Goal: Find specific page/section: Find specific page/section

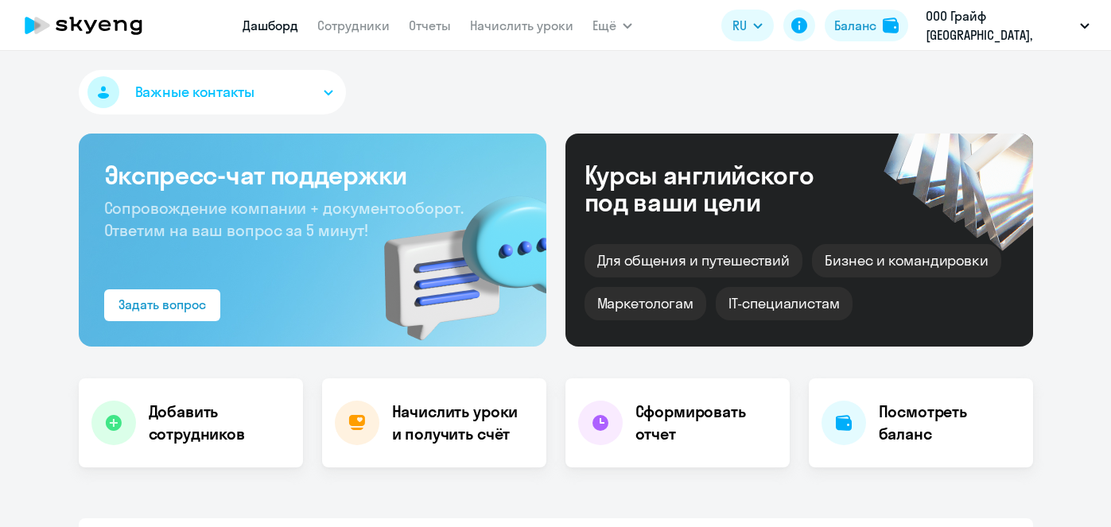
select select "30"
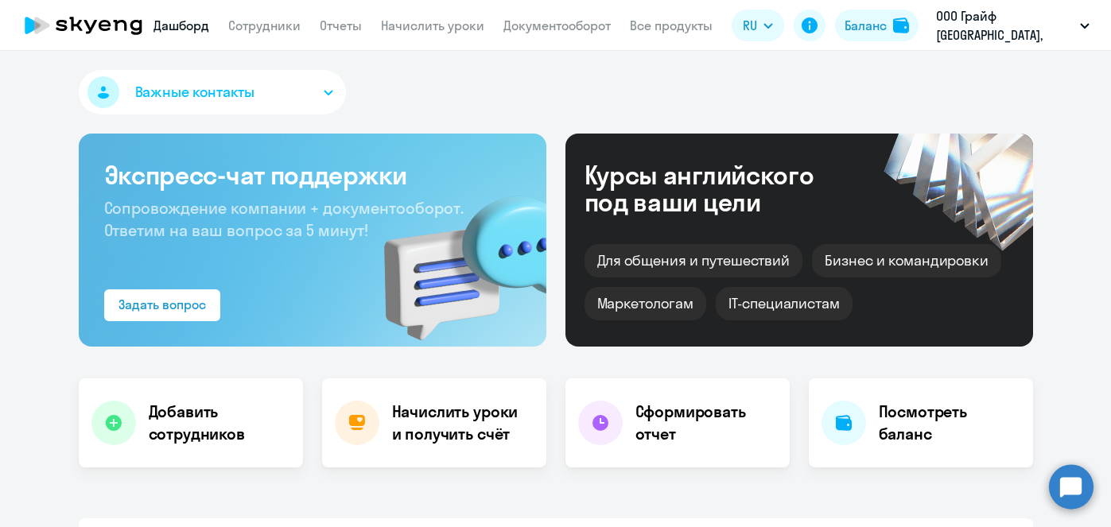
select select "30"
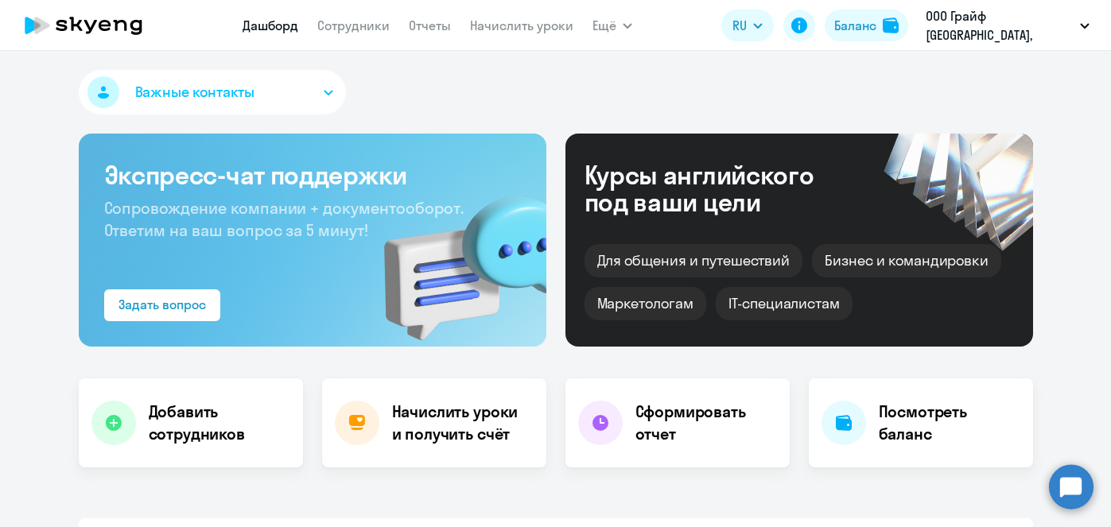
select select "30"
click at [523, 26] on link "Начислить уроки" at bounding box center [521, 26] width 103 height 16
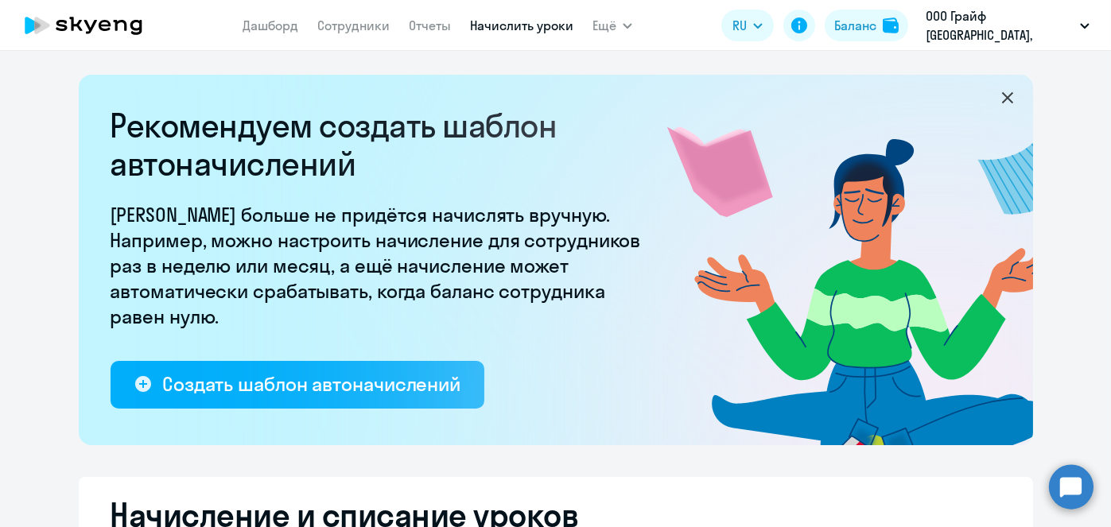
select select "10"
click at [383, 26] on link "Сотрудники" at bounding box center [353, 26] width 72 height 16
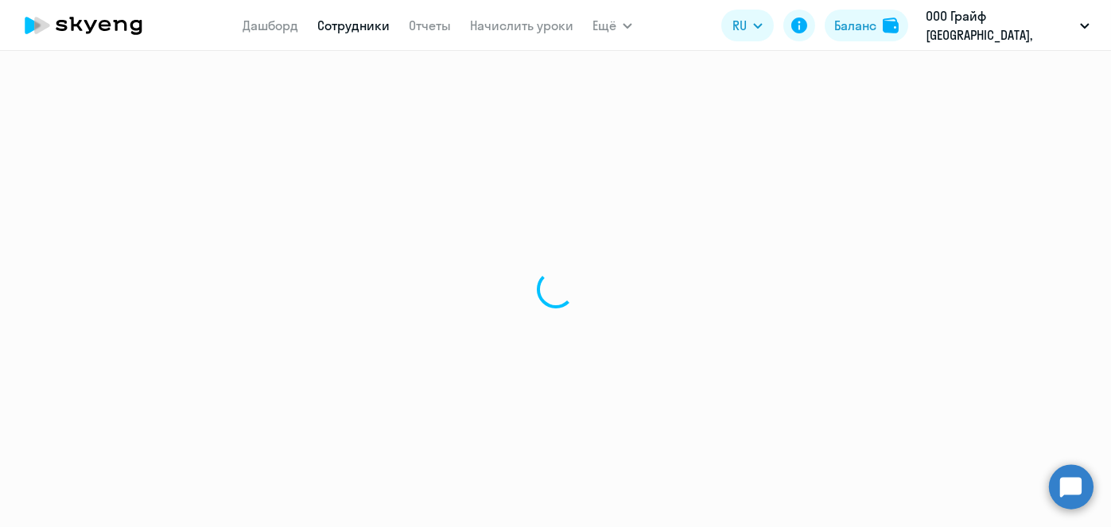
select select "30"
